Goal: Transaction & Acquisition: Book appointment/travel/reservation

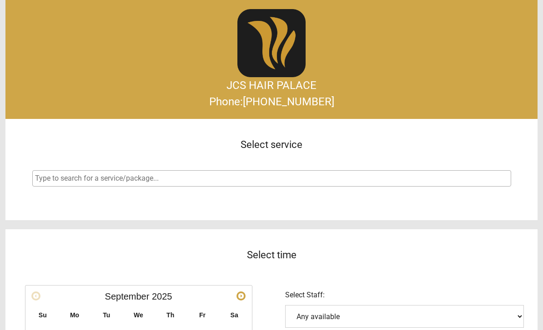
select select
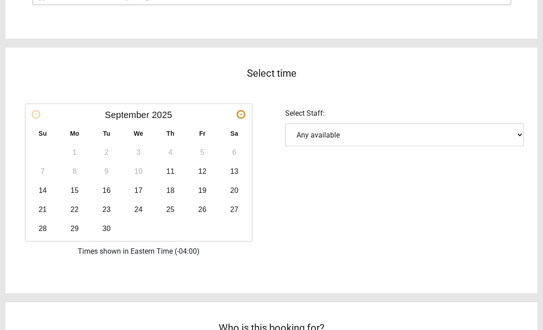
click at [197, 173] on link "12" at bounding box center [202, 172] width 18 height 18
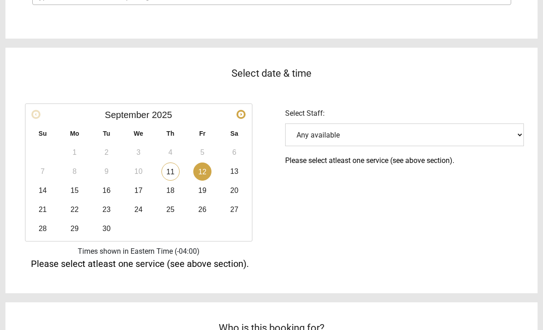
scroll to position [182, 0]
click at [420, 137] on select "Any available" at bounding box center [404, 135] width 239 height 23
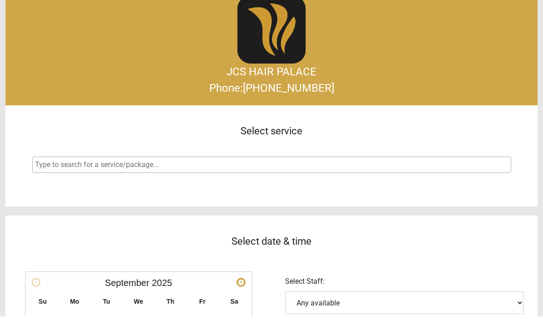
scroll to position [14, 0]
click at [452, 169] on input "search" at bounding box center [272, 165] width 475 height 11
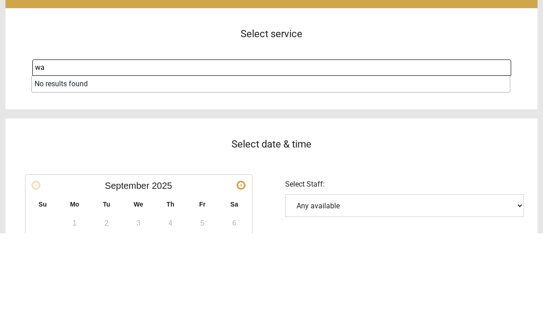
type input "w"
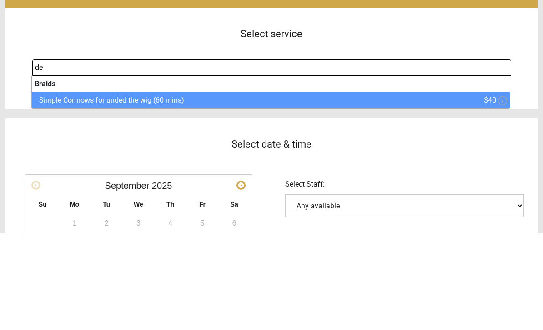
type input "d"
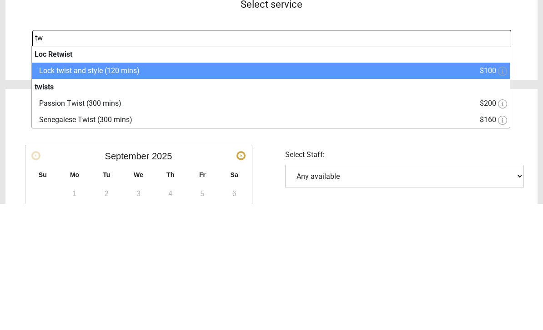
type input "tw"
select select "11"
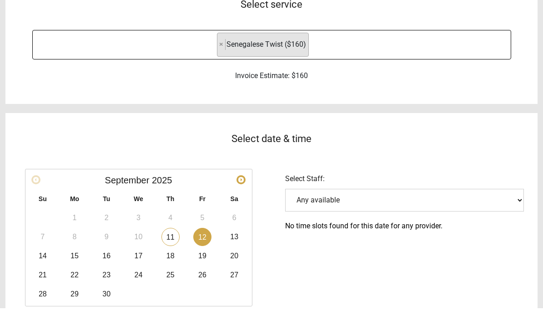
scroll to position [125, 0]
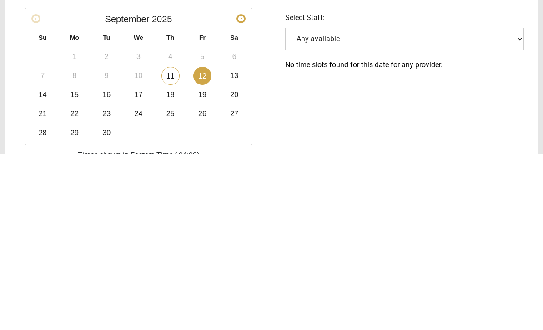
click at [207, 243] on link "12" at bounding box center [202, 252] width 18 height 18
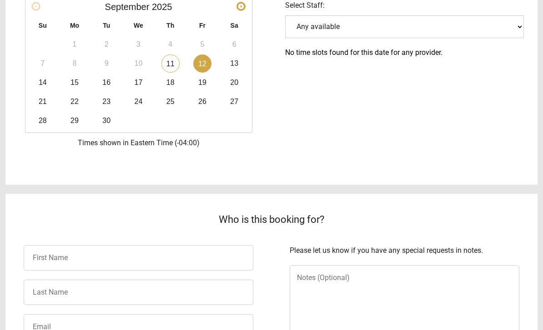
scroll to position [260, 0]
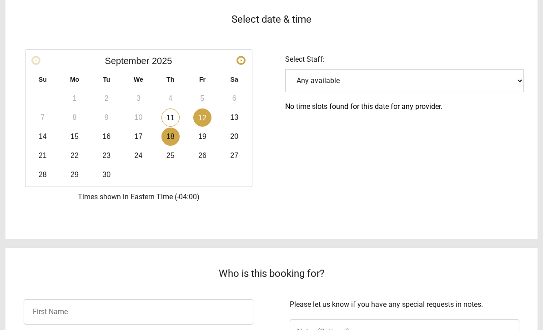
click at [171, 138] on link "18" at bounding box center [170, 137] width 18 height 18
click at [204, 157] on link "26" at bounding box center [202, 156] width 18 height 18
click at [143, 161] on link "24" at bounding box center [138, 156] width 18 height 18
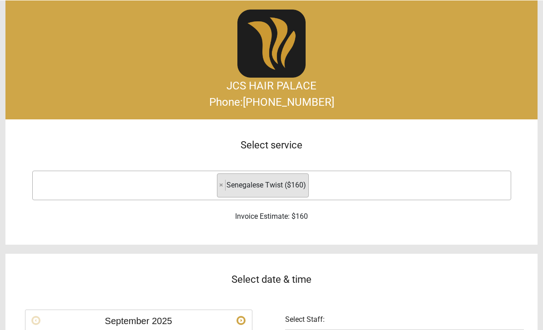
scroll to position [0, 0]
